Goal: Task Accomplishment & Management: Complete application form

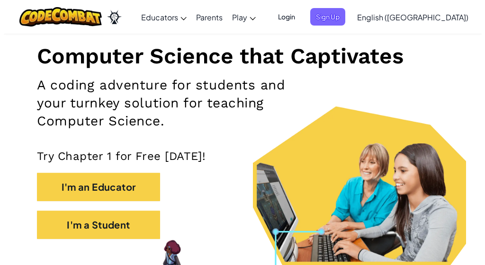
scroll to position [116, 0]
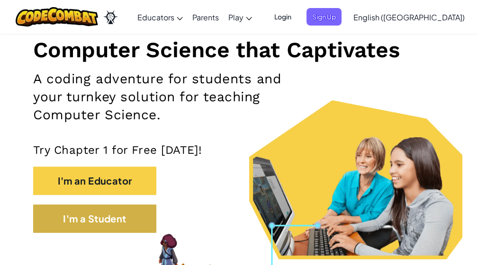
click at [116, 209] on button "I'm a Student" at bounding box center [94, 218] width 123 height 28
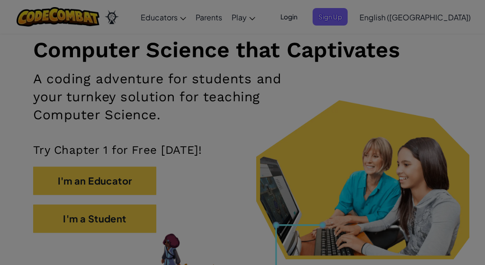
scroll to position [0, 0]
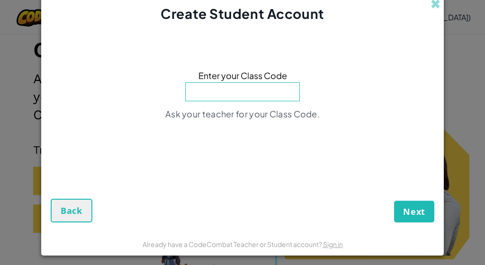
click at [80, 204] on button "Back" at bounding box center [72, 211] width 42 height 24
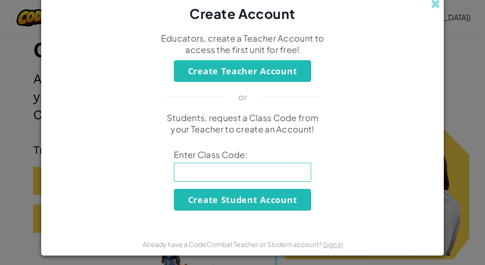
click at [259, 193] on button "Create Student Account" at bounding box center [242, 200] width 137 height 22
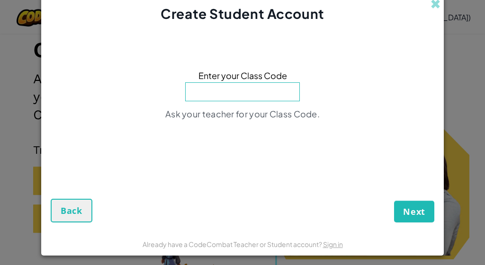
click at [69, 205] on button "Back" at bounding box center [72, 211] width 42 height 24
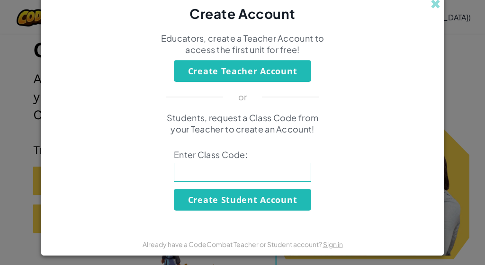
scroll to position [-5, 0]
click at [430, 5] on span at bounding box center [435, 4] width 10 height 10
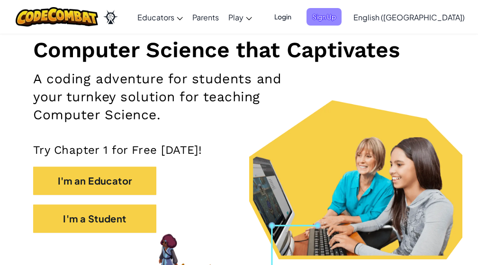
click at [341, 18] on span "Sign Up" at bounding box center [323, 17] width 35 height 18
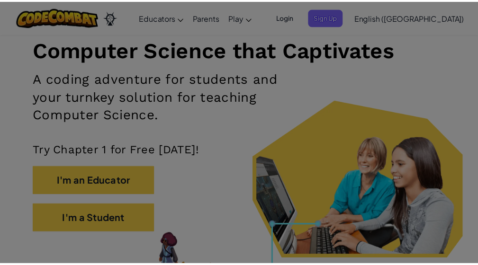
scroll to position [0, 0]
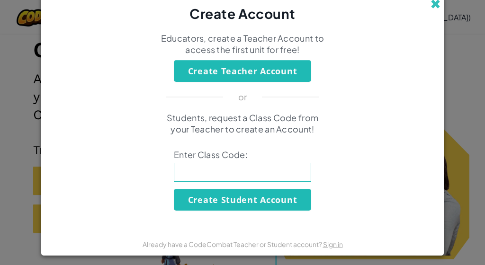
click at [432, 3] on span at bounding box center [435, 4] width 10 height 10
